Goal: Navigation & Orientation: Find specific page/section

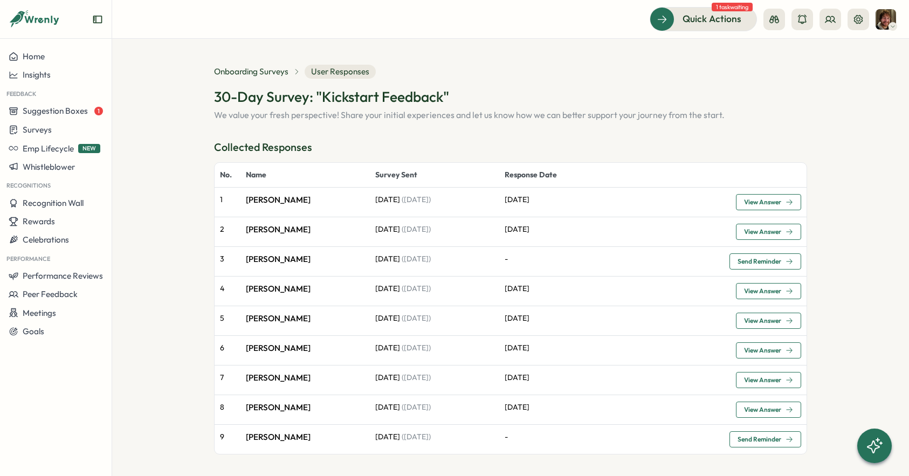
click at [765, 201] on span "View Answer" at bounding box center [762, 202] width 37 height 6
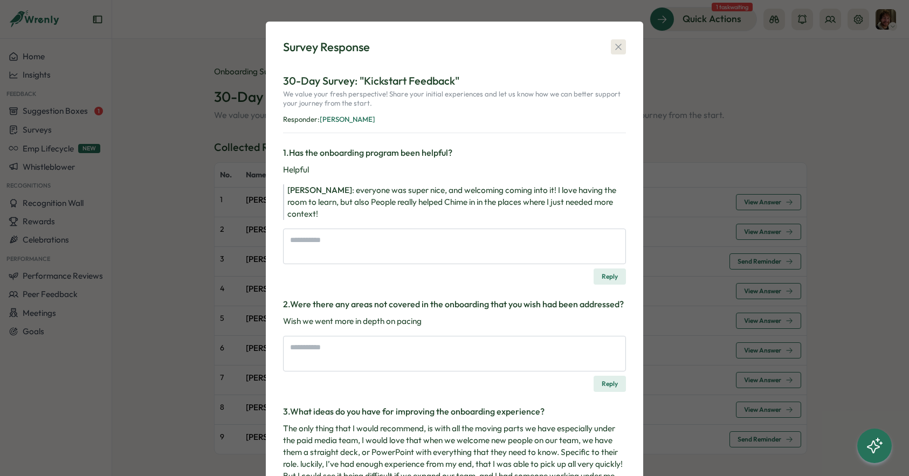
click at [623, 42] on button "button" at bounding box center [618, 46] width 15 height 15
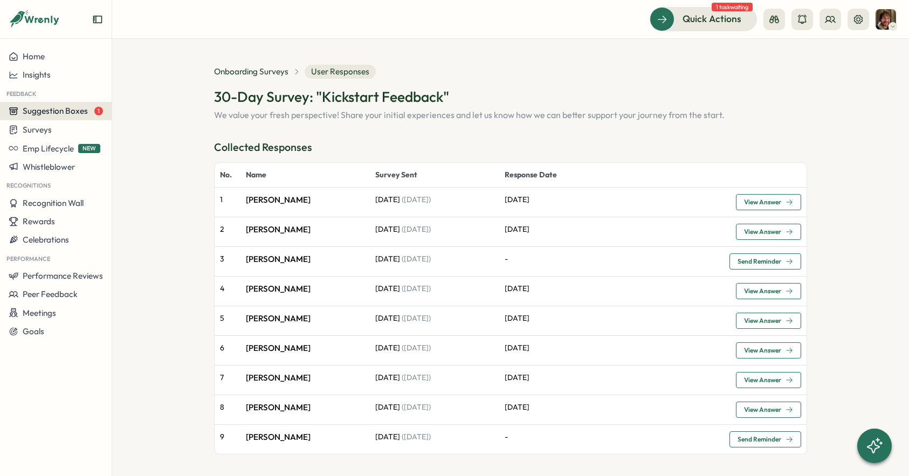
click at [62, 115] on span "Suggestion Boxes" at bounding box center [55, 111] width 65 height 10
click at [49, 111] on span "Suggestion Boxes" at bounding box center [55, 111] width 65 height 10
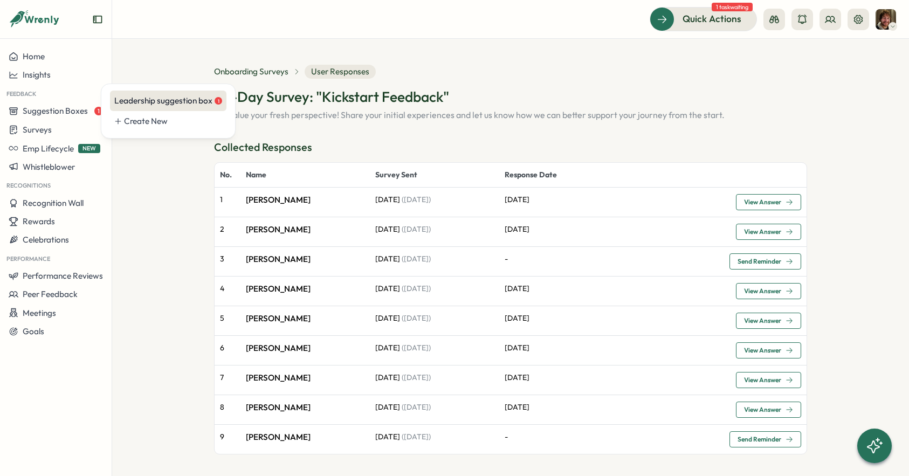
click at [181, 97] on div "Leadership suggestion box 1" at bounding box center [168, 101] width 108 height 12
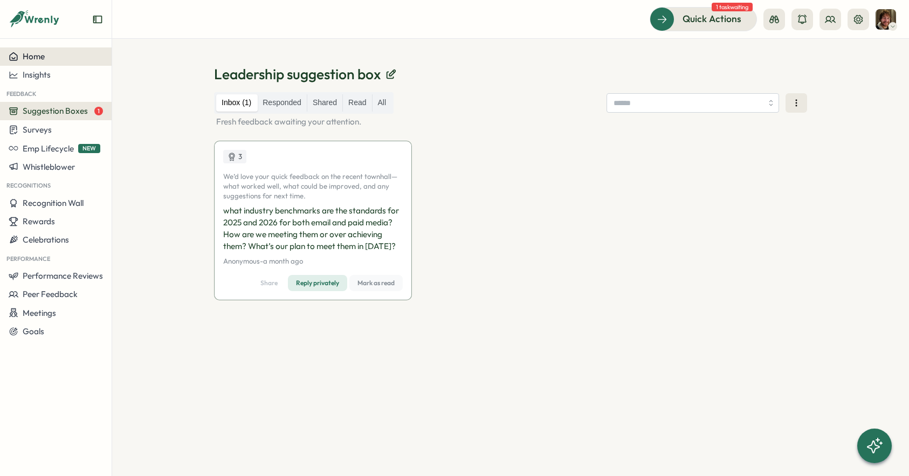
click at [49, 57] on div "Home" at bounding box center [56, 57] width 94 height 10
